Goal: Task Accomplishment & Management: Manage account settings

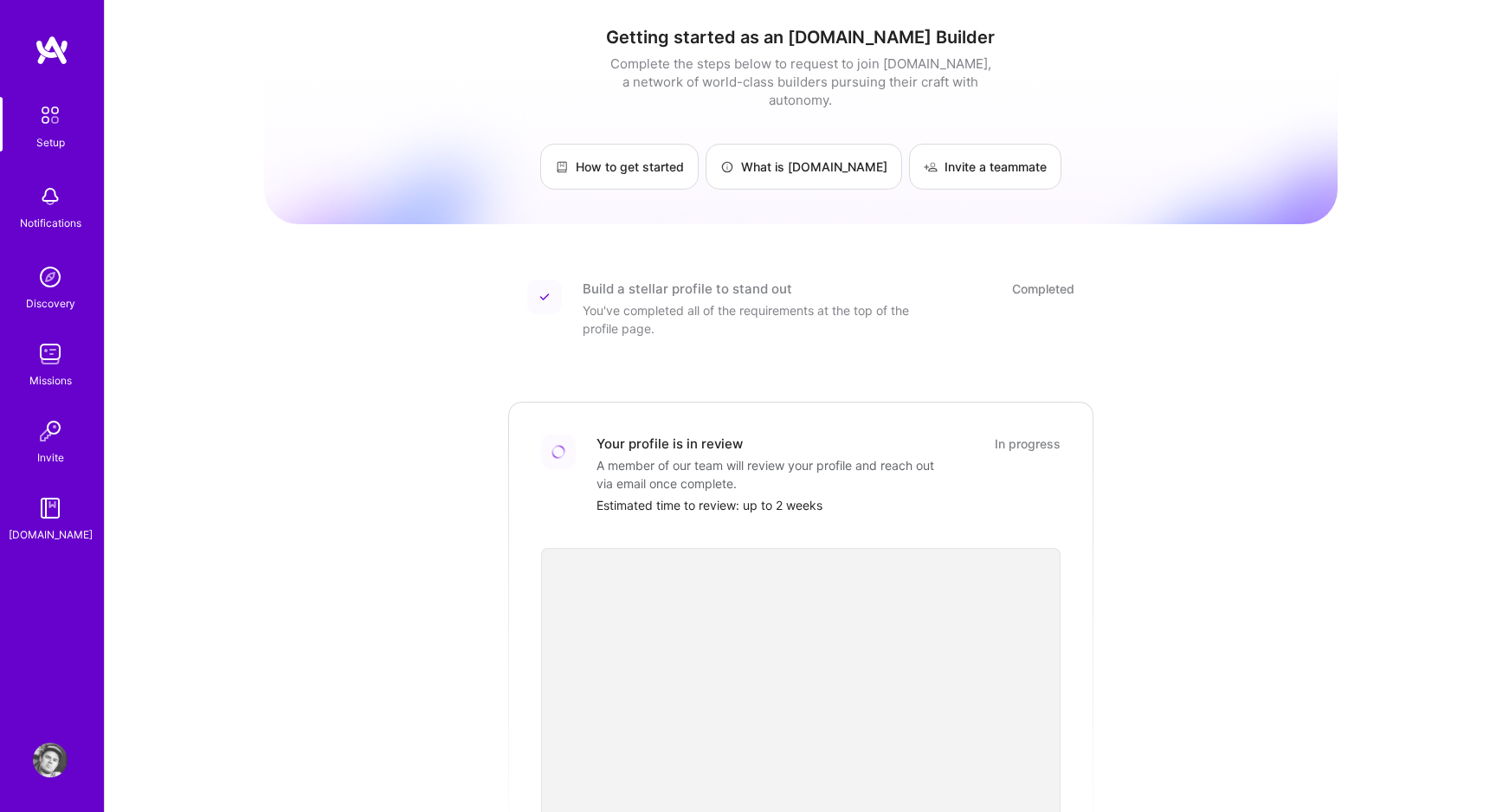
click at [43, 754] on img at bounding box center [50, 759] width 35 height 35
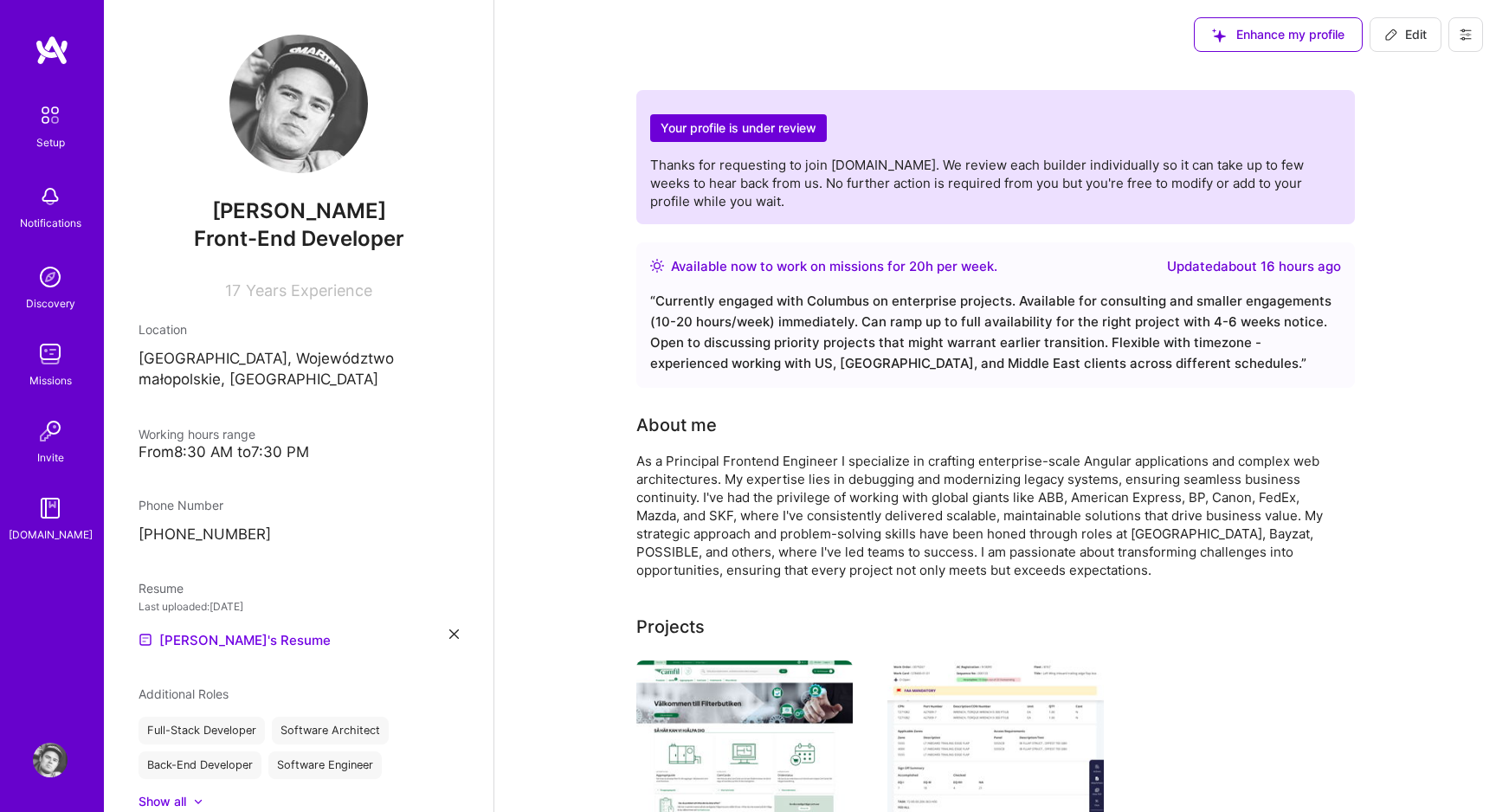
click at [1388, 28] on icon at bounding box center [1392, 35] width 14 height 14
select select "PL"
select select "Right Now"
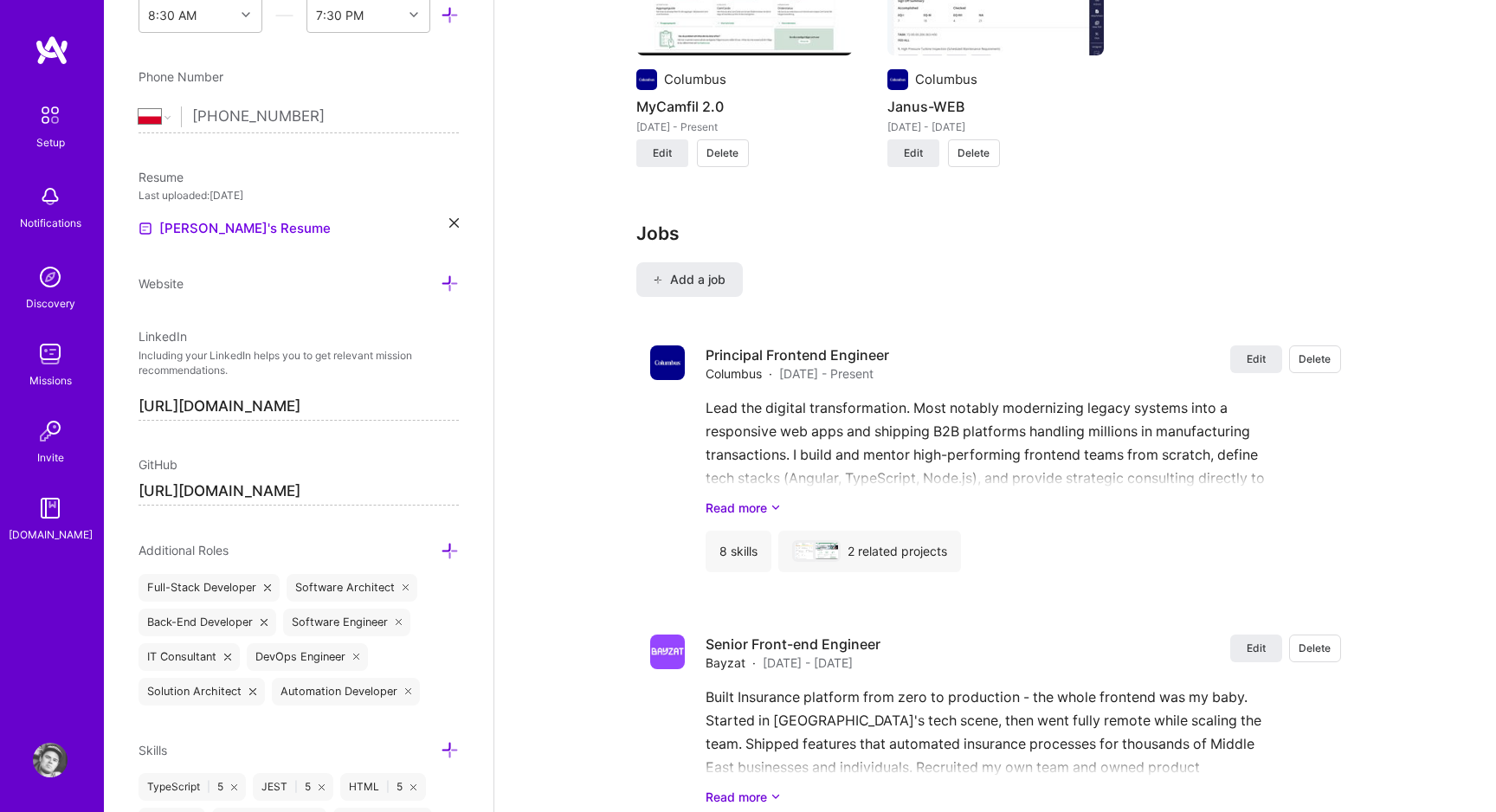
scroll to position [1489, 0]
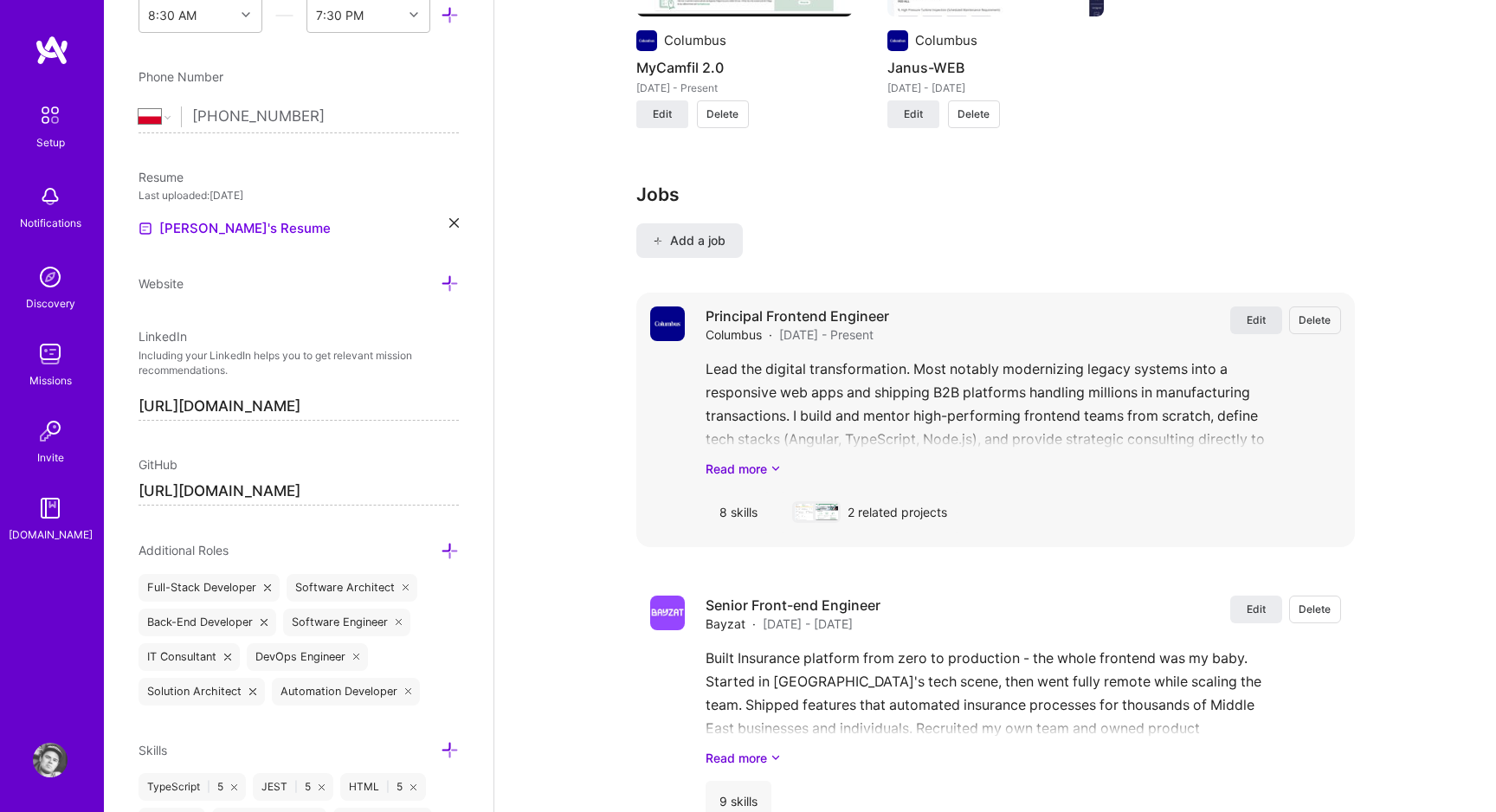
click at [1251, 313] on span "Edit" at bounding box center [1255, 319] width 19 height 14
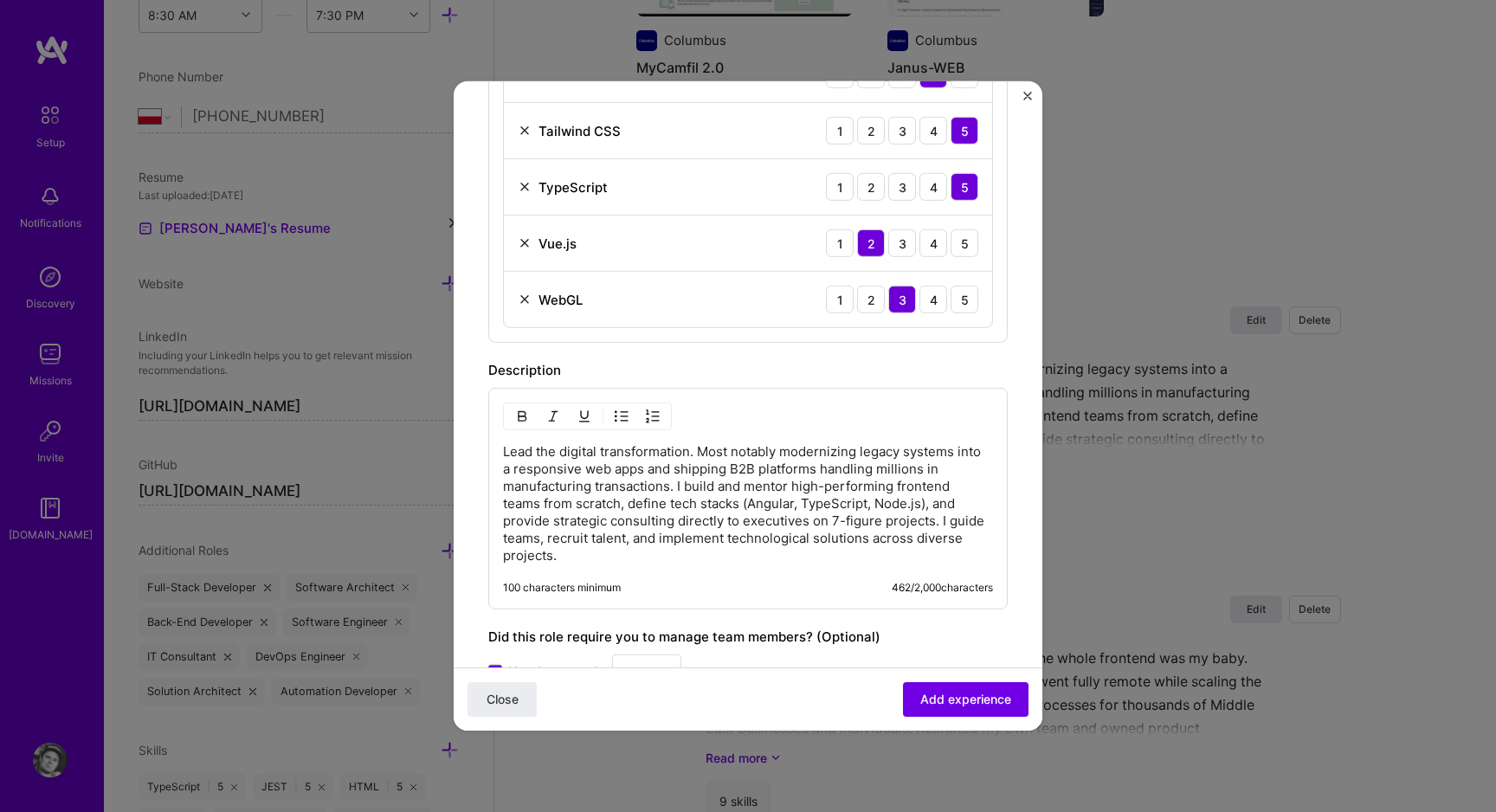
scroll to position [849, 0]
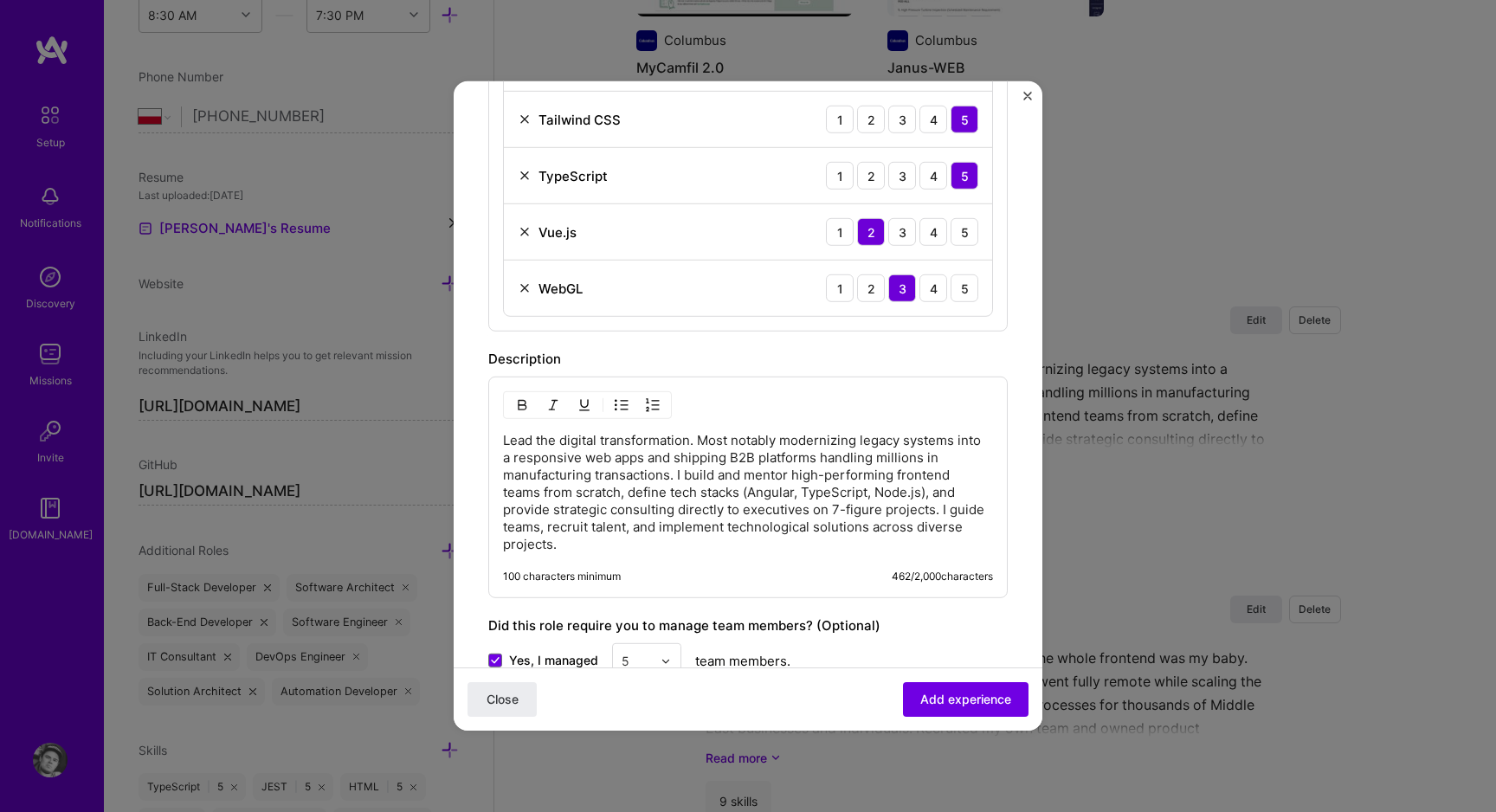
click at [756, 478] on p "Lead the digital transformation. Most notably modernizing legacy systems into a…" at bounding box center [747, 493] width 490 height 121
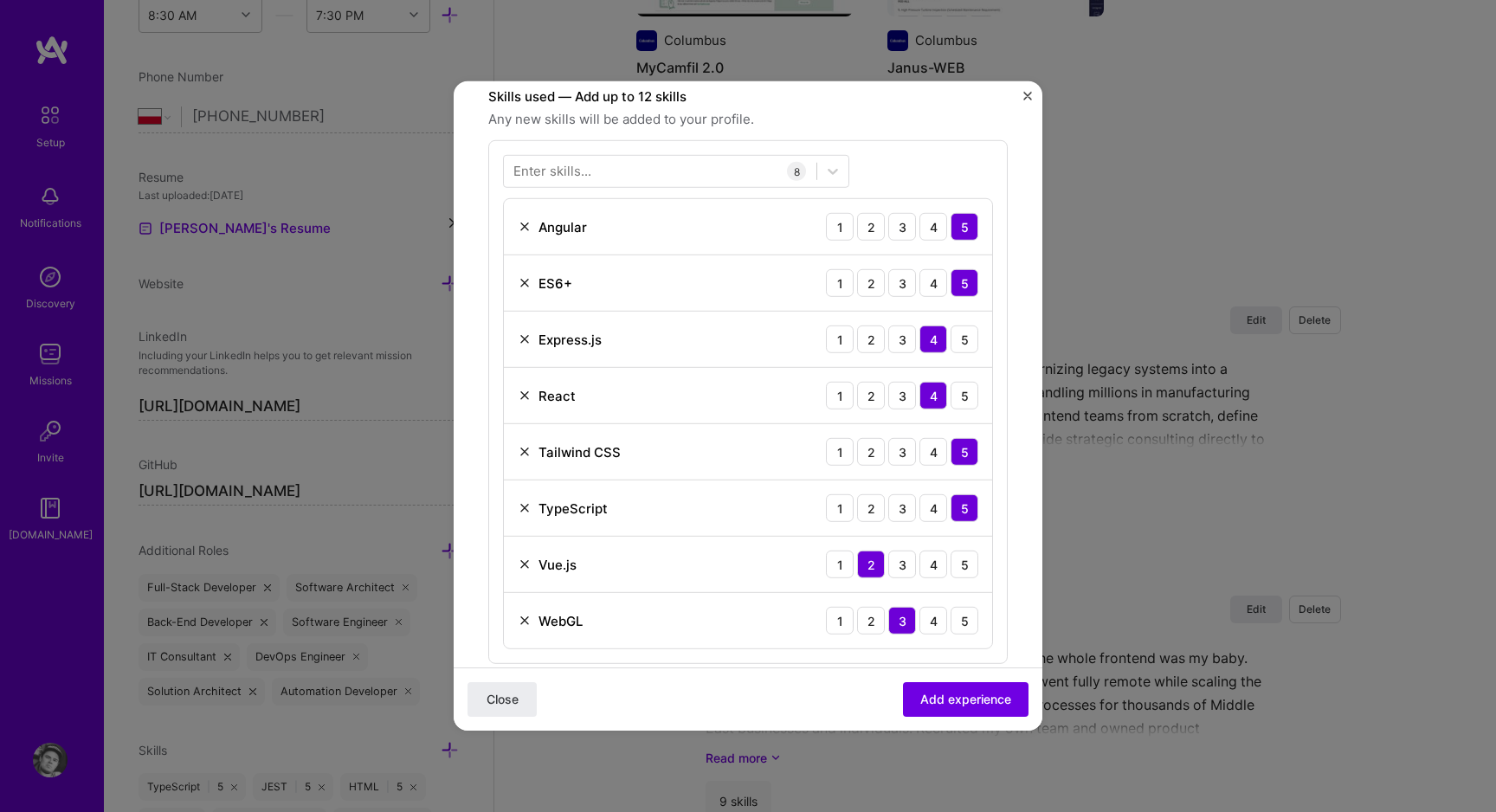
scroll to position [494, 0]
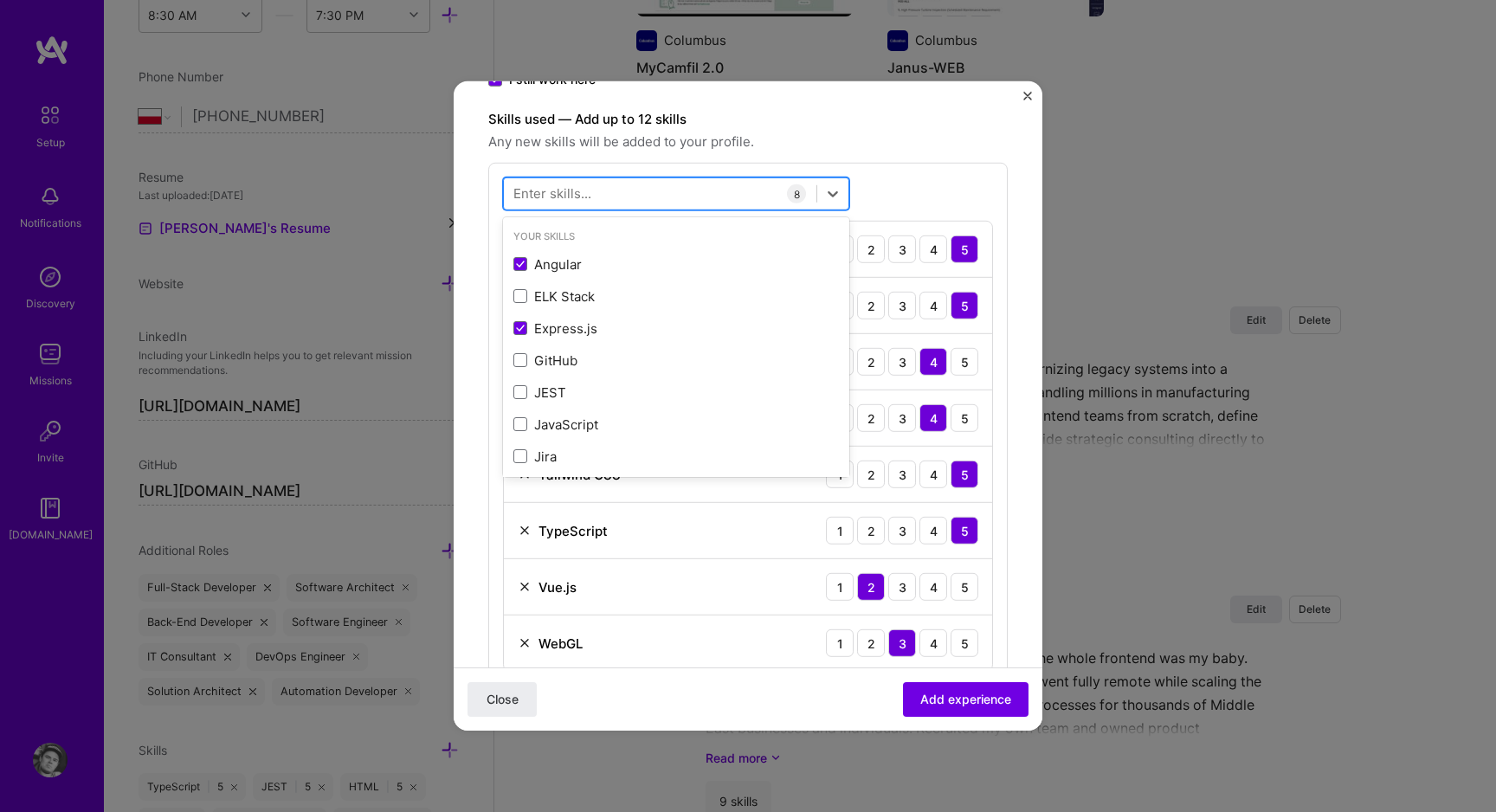
click at [647, 186] on div at bounding box center [660, 194] width 312 height 29
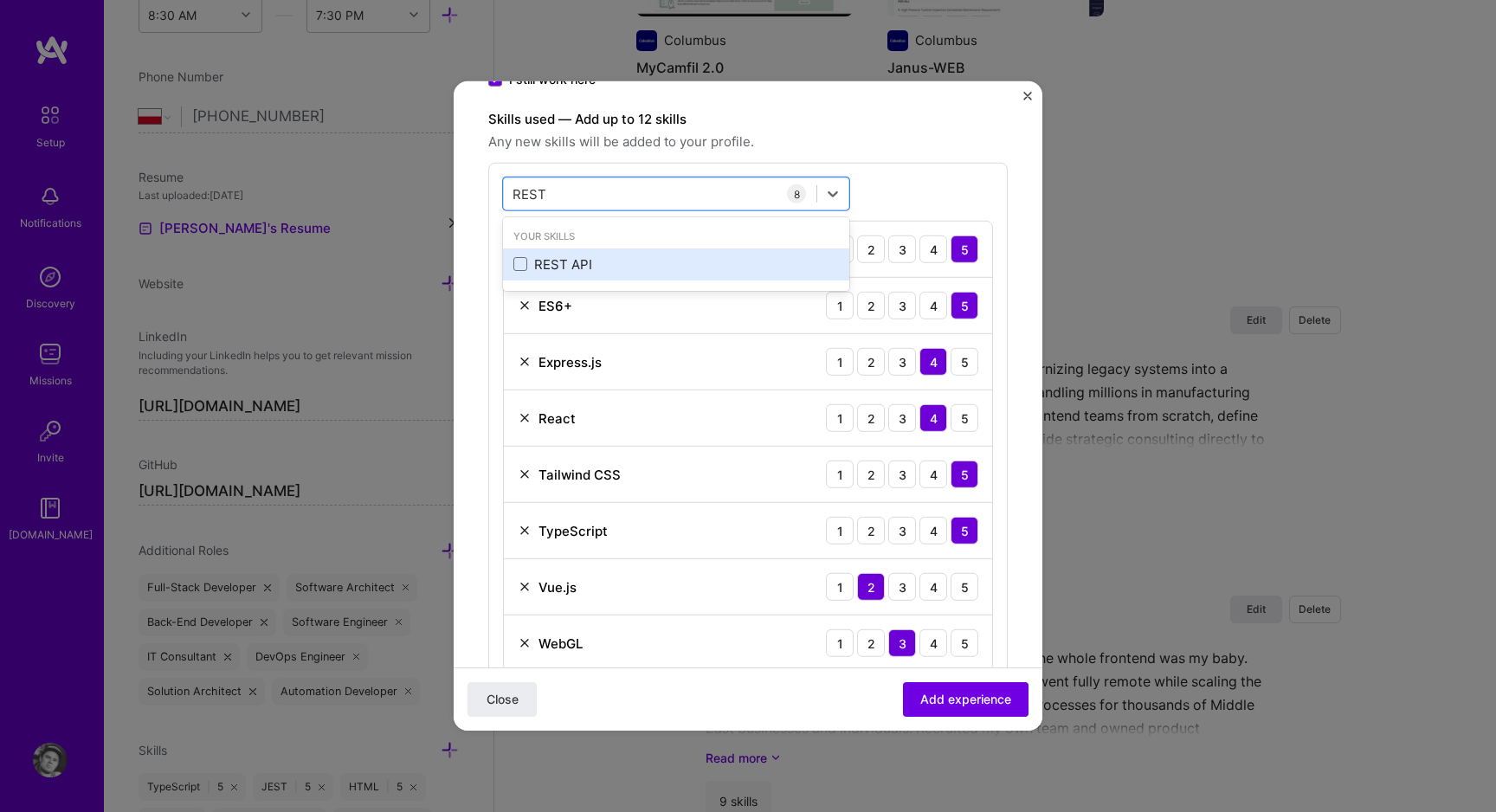
click at [614, 259] on div "REST API" at bounding box center [676, 264] width 326 height 18
type input "REST"
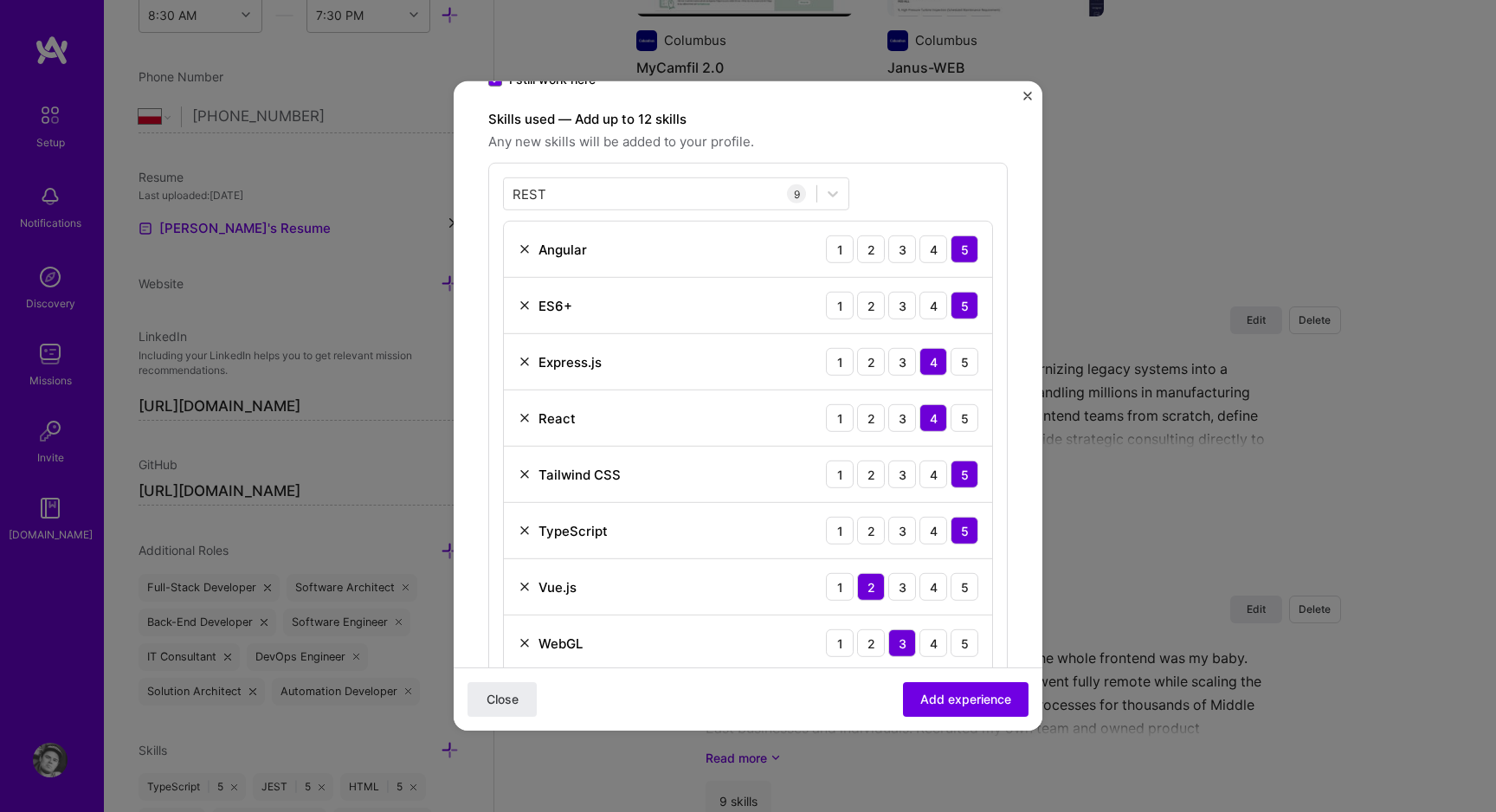
click at [779, 135] on span "Any new skills will be added to your profile." at bounding box center [748, 141] width 519 height 21
click at [702, 178] on div "REST REST" at bounding box center [676, 194] width 346 height 33
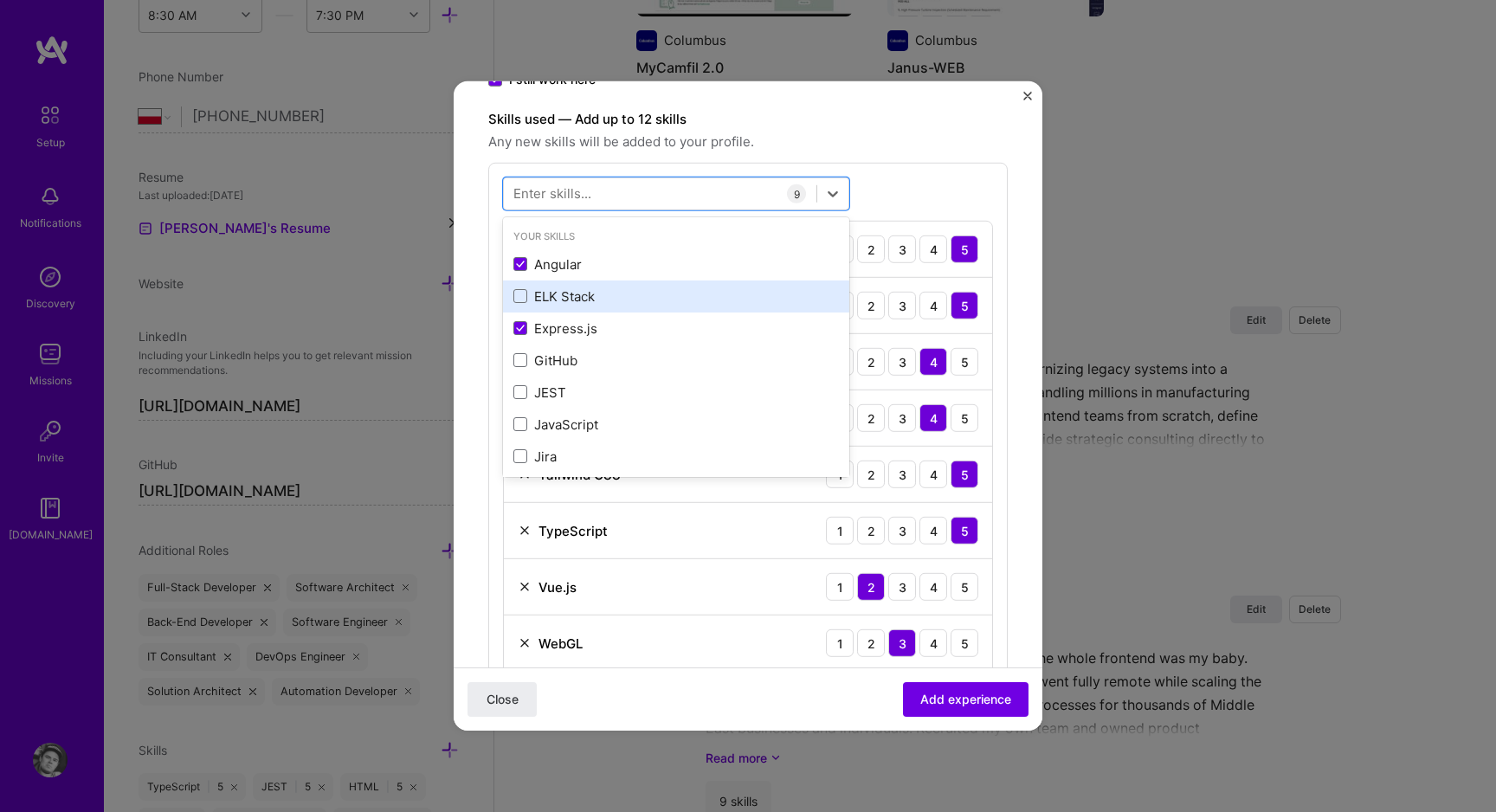
scroll to position [45, 0]
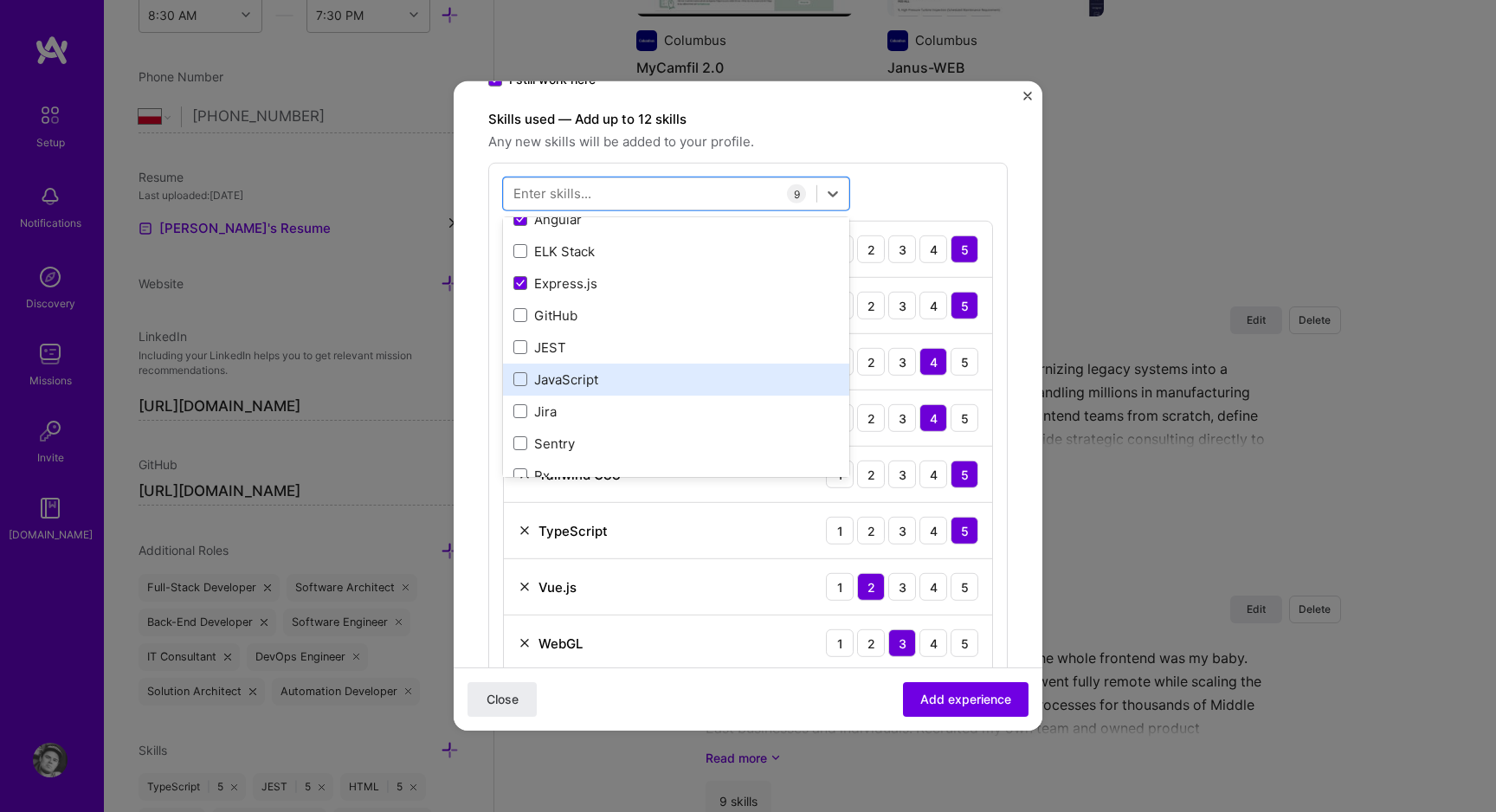
click at [640, 370] on div "JavaScript" at bounding box center [676, 379] width 326 height 18
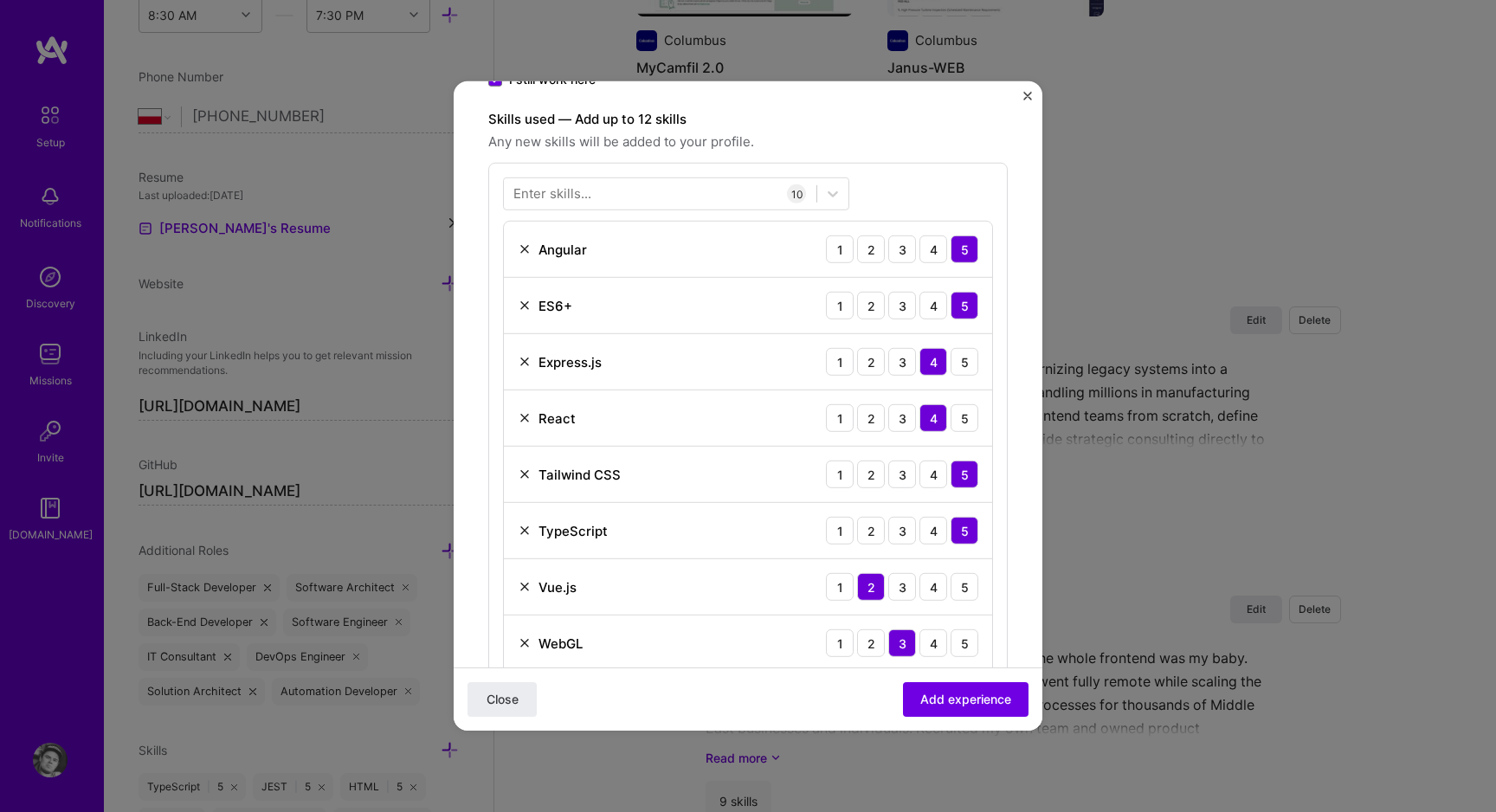
click at [832, 684] on div "Close Add experience" at bounding box center [747, 699] width 588 height 63
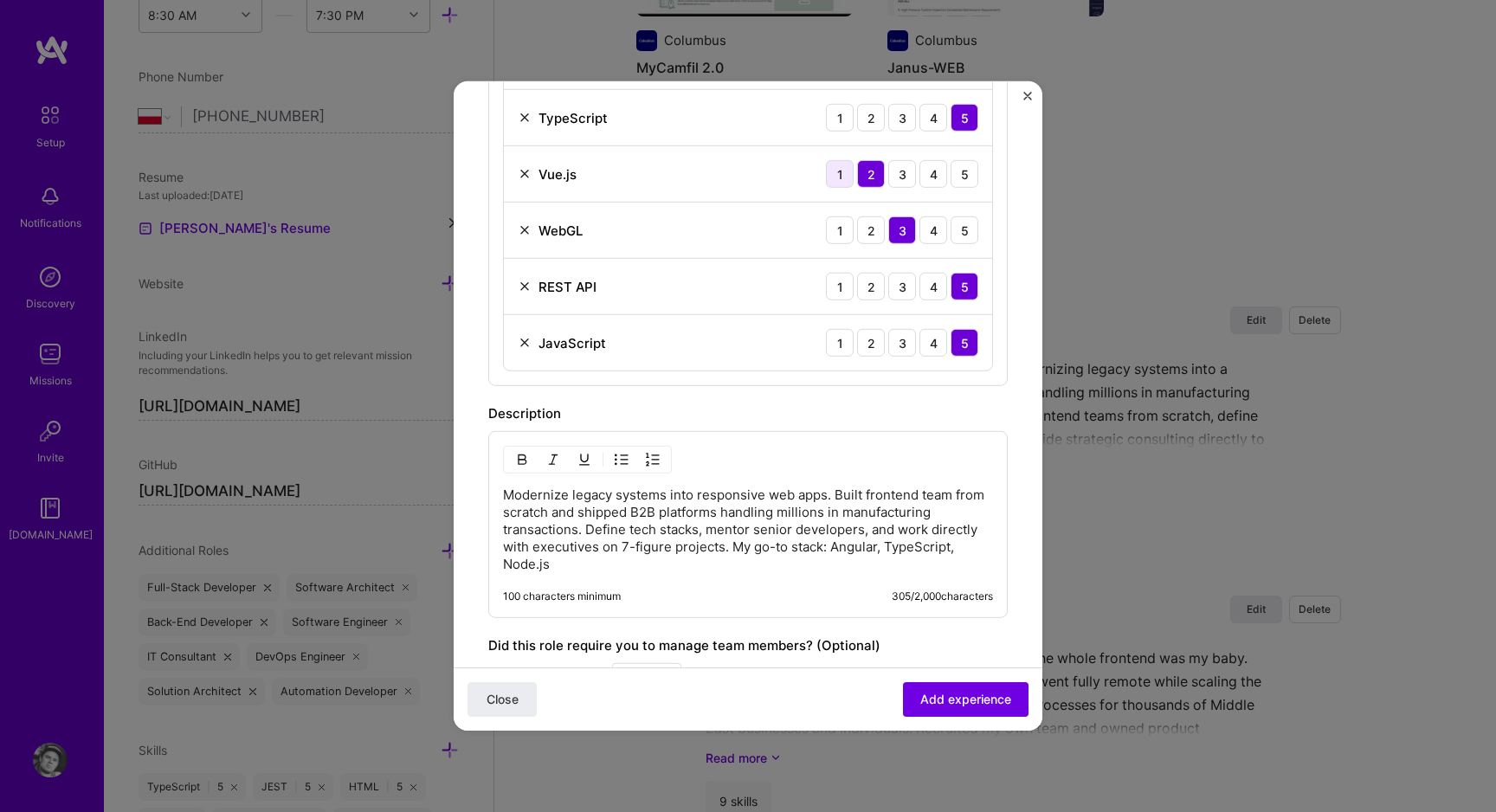
scroll to position [974, 0]
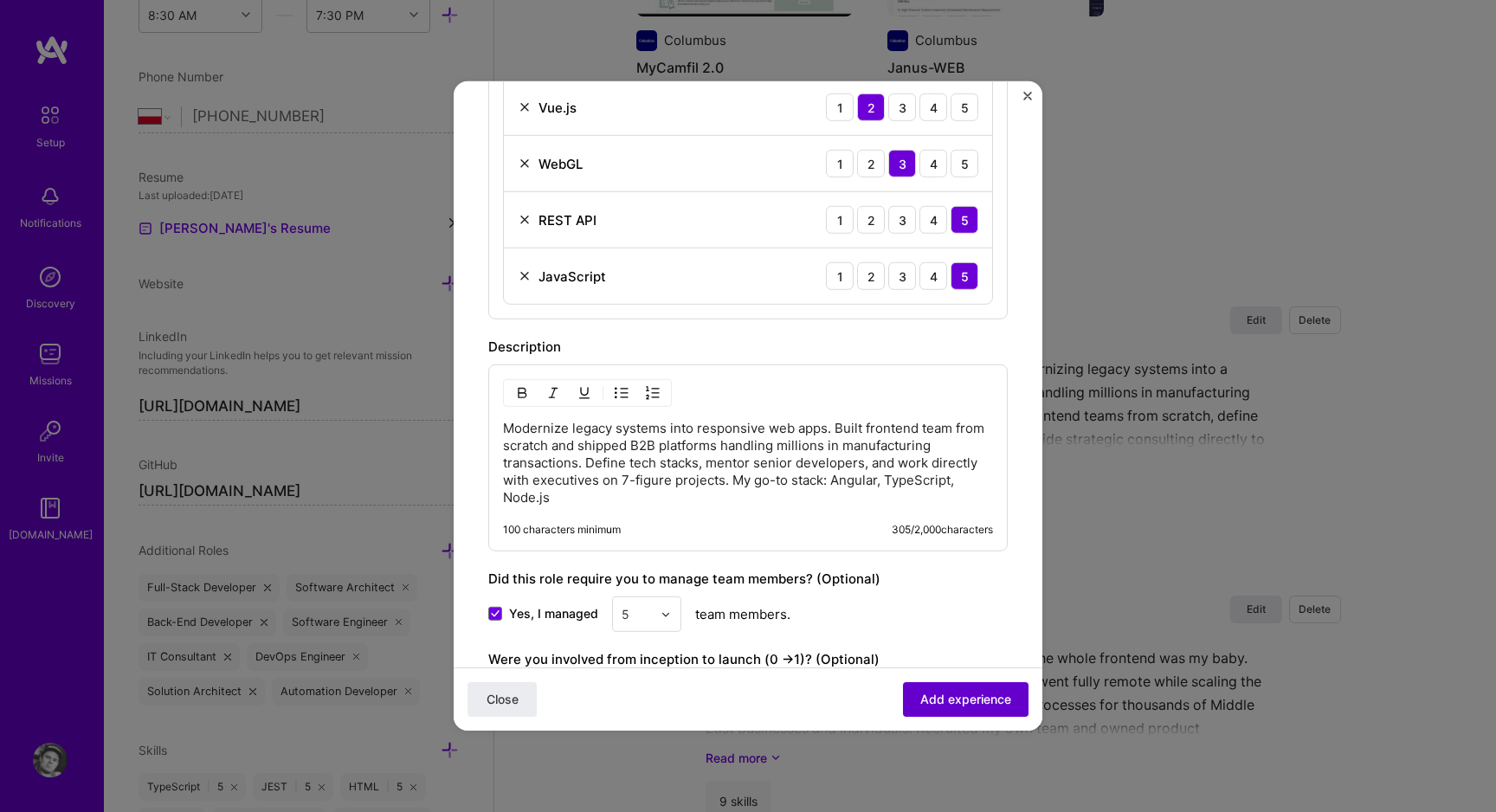
click at [966, 703] on span "Add experience" at bounding box center [966, 699] width 91 height 17
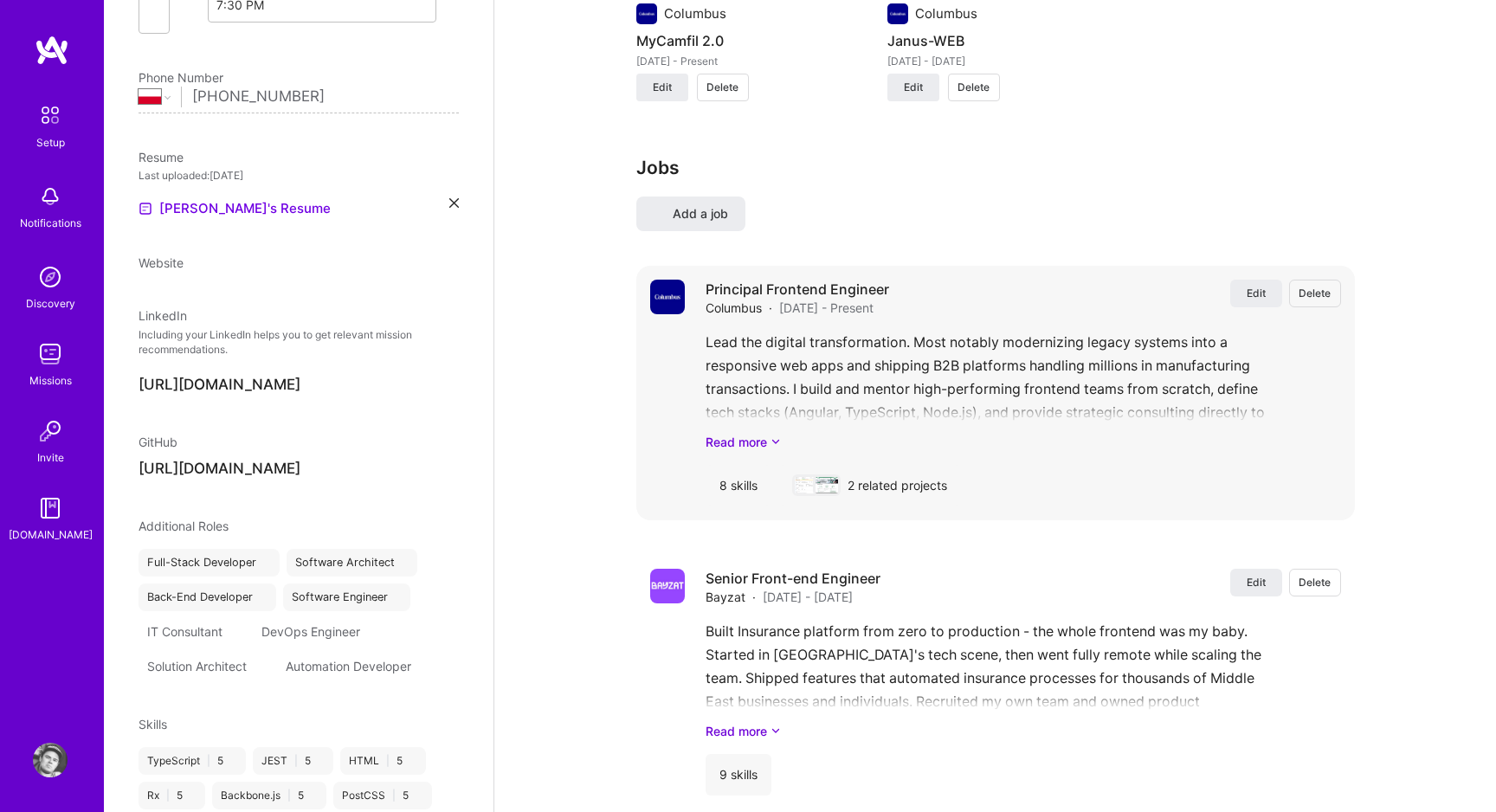
scroll to position [0, 0]
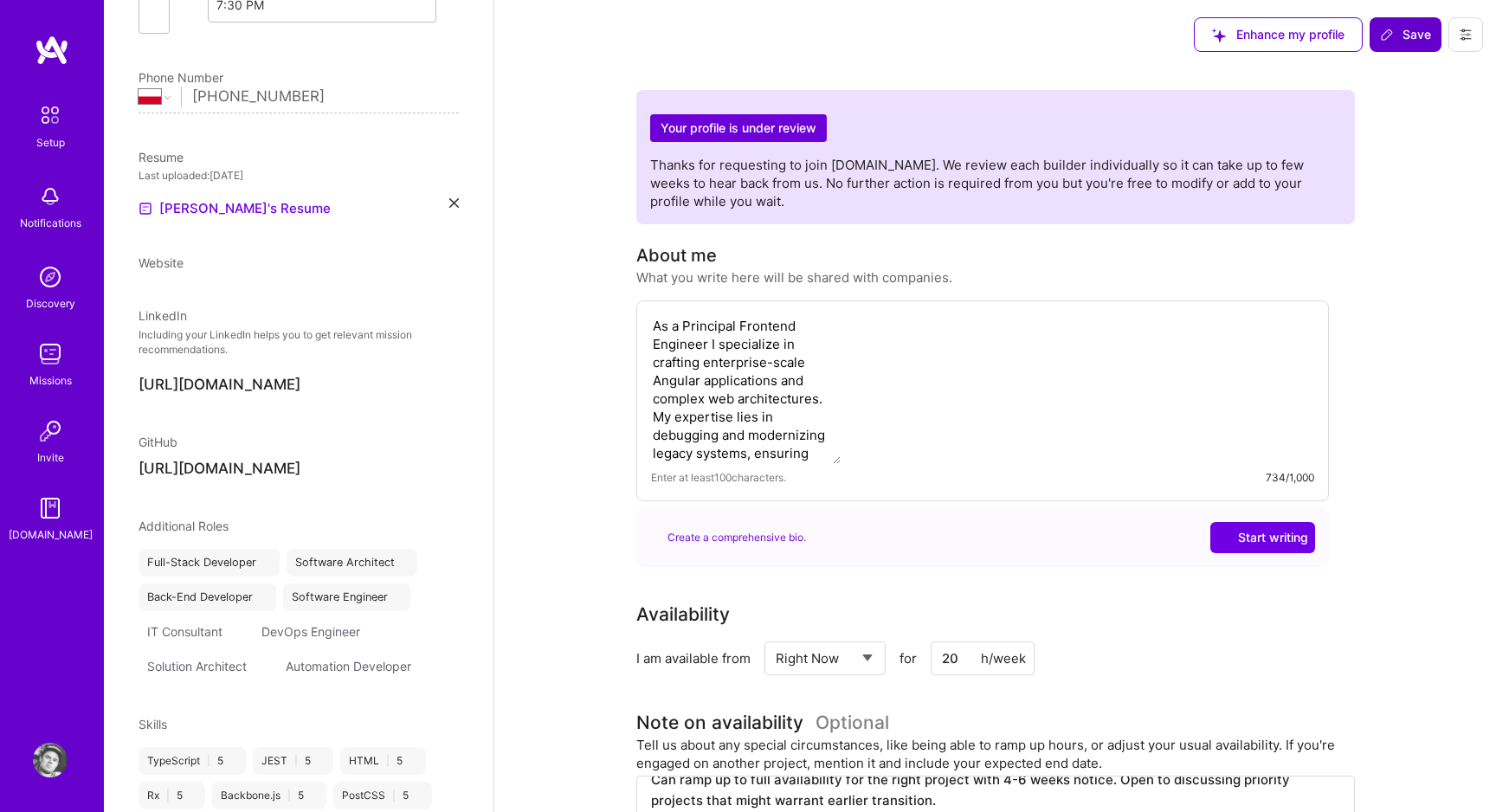
select select "PL"
select select "Right Now"
